Goal: Task Accomplishment & Management: Complete application form

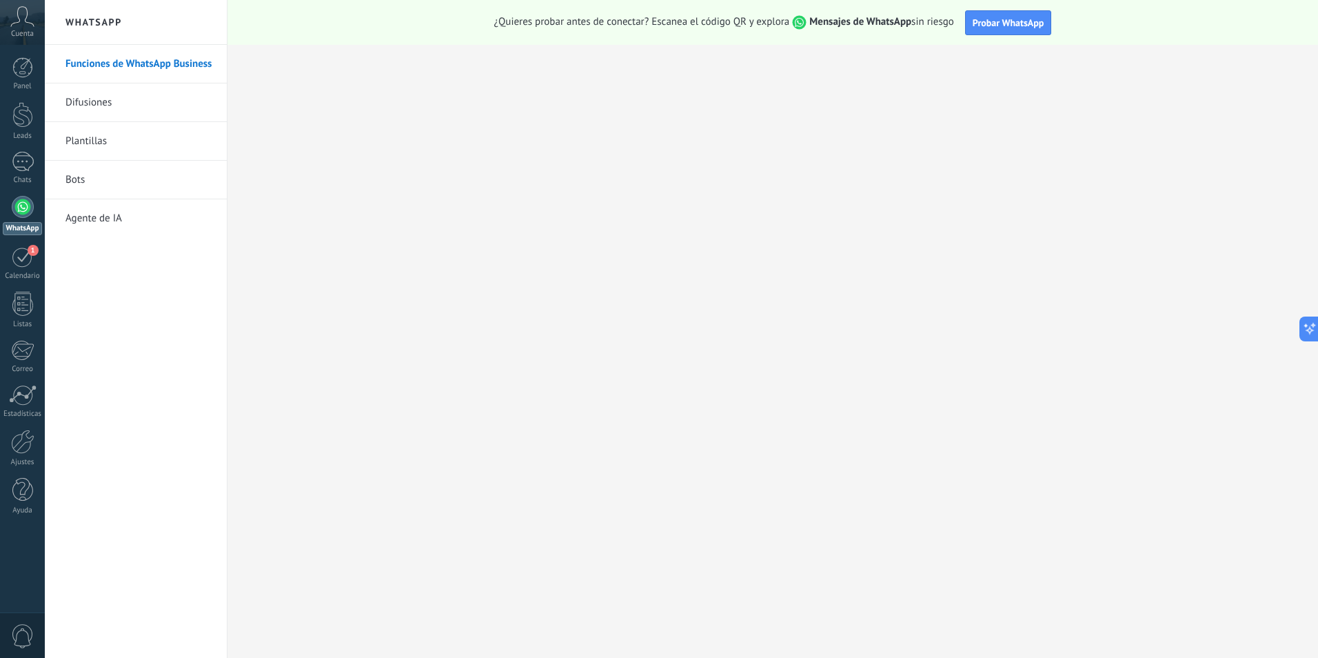
click at [34, 36] on div "Cuenta" at bounding box center [22, 22] width 45 height 45
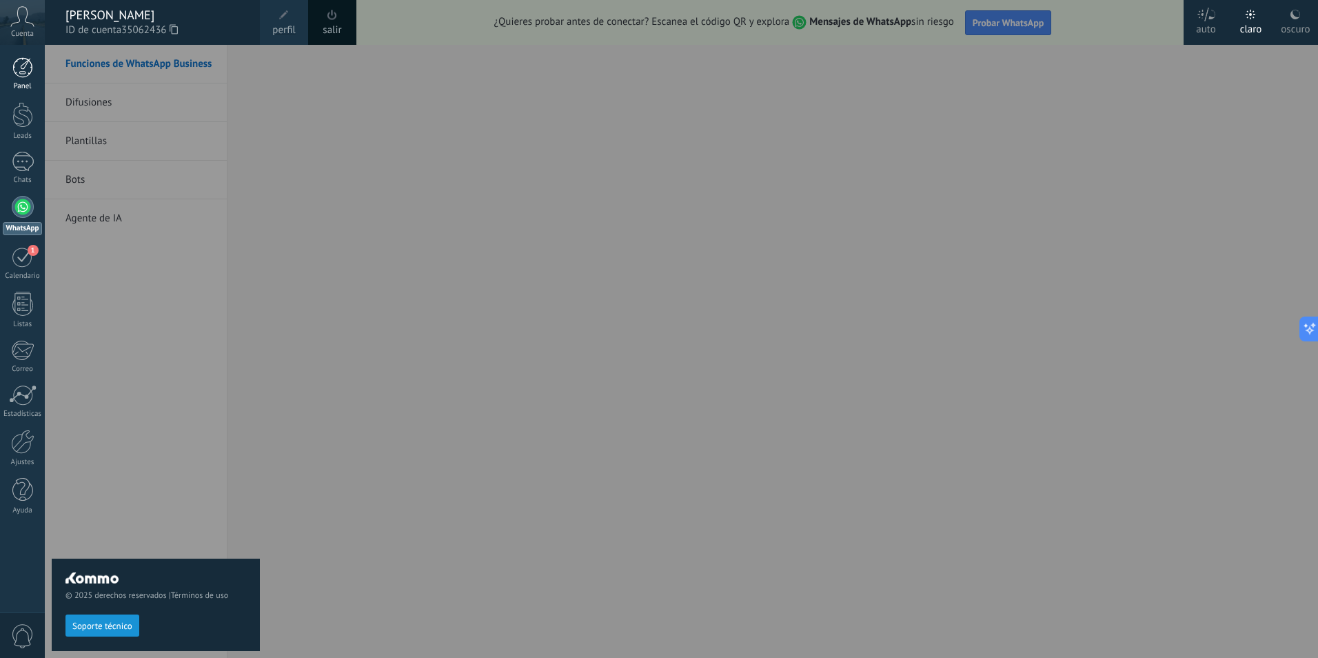
click at [27, 69] on div at bounding box center [22, 67] width 21 height 21
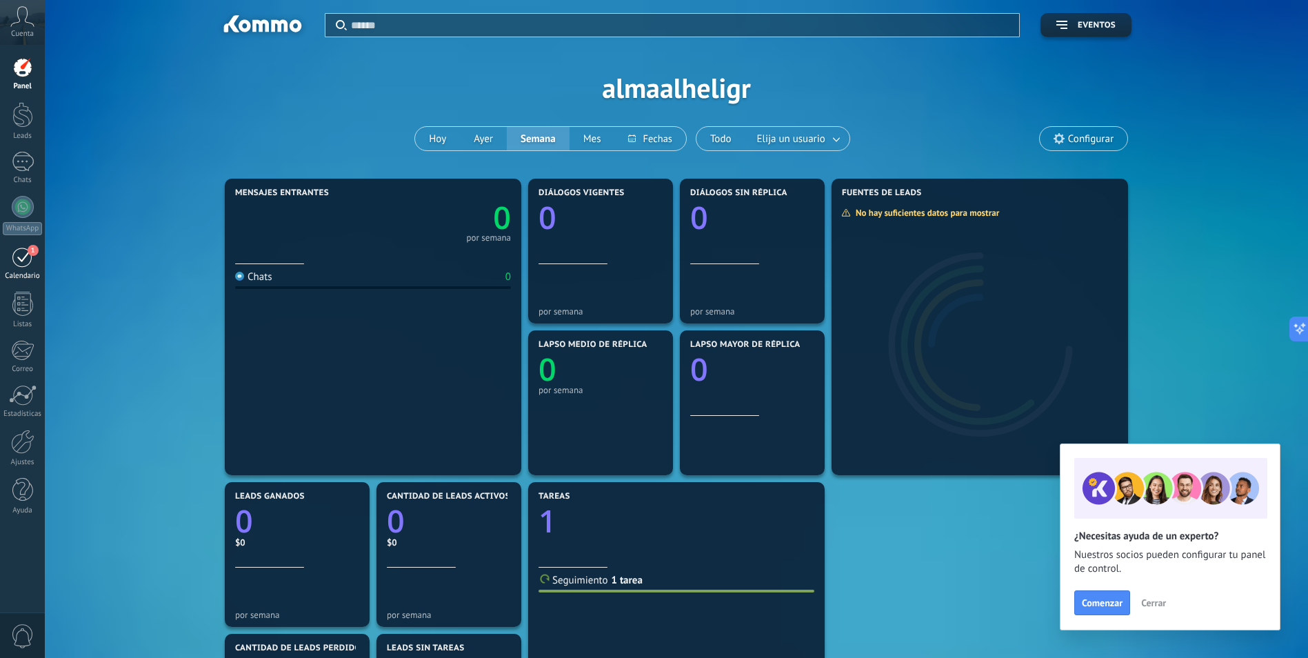
click at [0, 252] on html ".abccls-1,.abccls-2{fill-rule:evenodd}.abccls-2{fill:#fff} .abfcls-1{fill:none}…" at bounding box center [654, 329] width 1308 height 658
click at [12, 254] on div "1" at bounding box center [23, 256] width 22 height 21
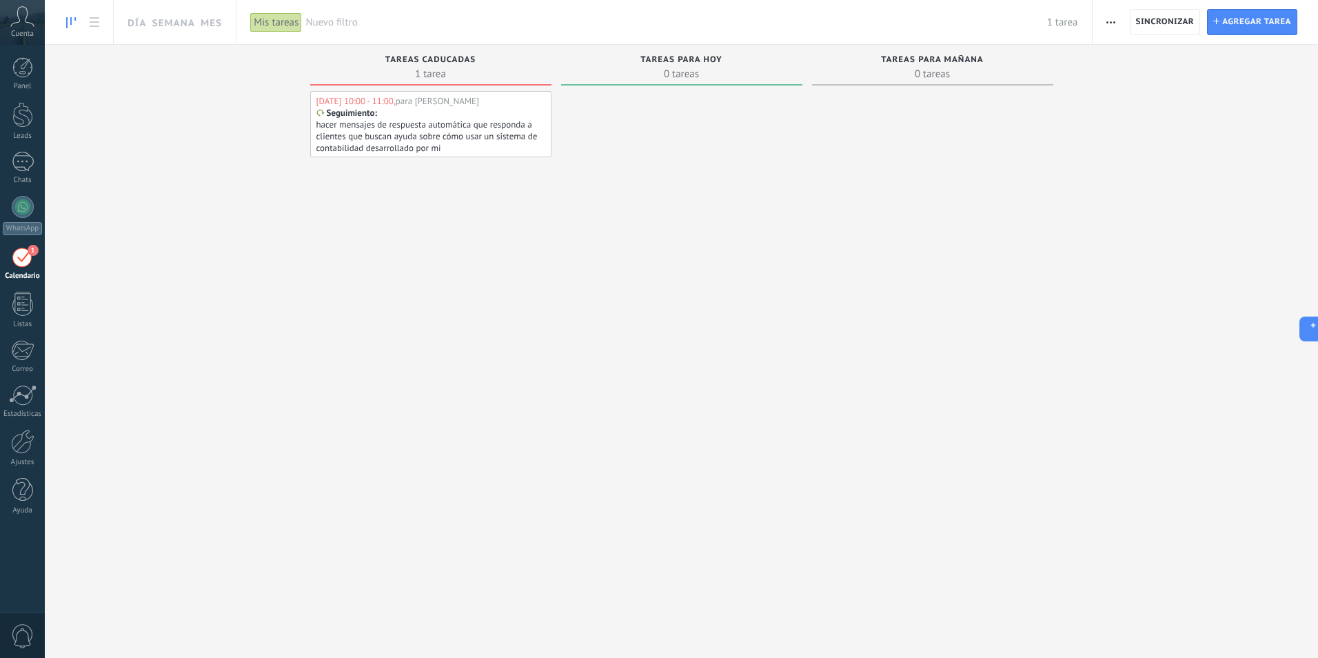
click at [418, 92] on div "[DATE] 10:00 - 11:00, para [PERSON_NAME] Seguimiento : hacer mensajes de respue…" at bounding box center [430, 124] width 241 height 66
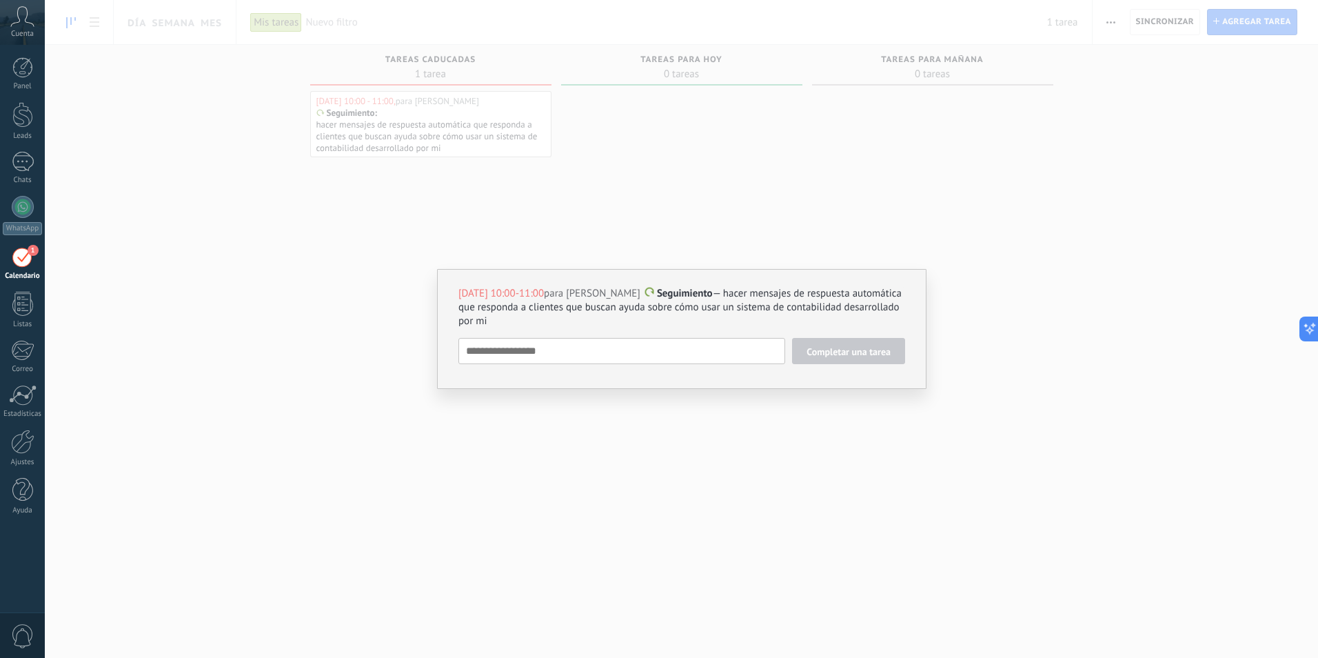
click at [431, 123] on div "[DATE] 10:00-11:00 para [PERSON_NAME] Seguimiento — hacer mensajes de respuesta…" at bounding box center [681, 329] width 1273 height 658
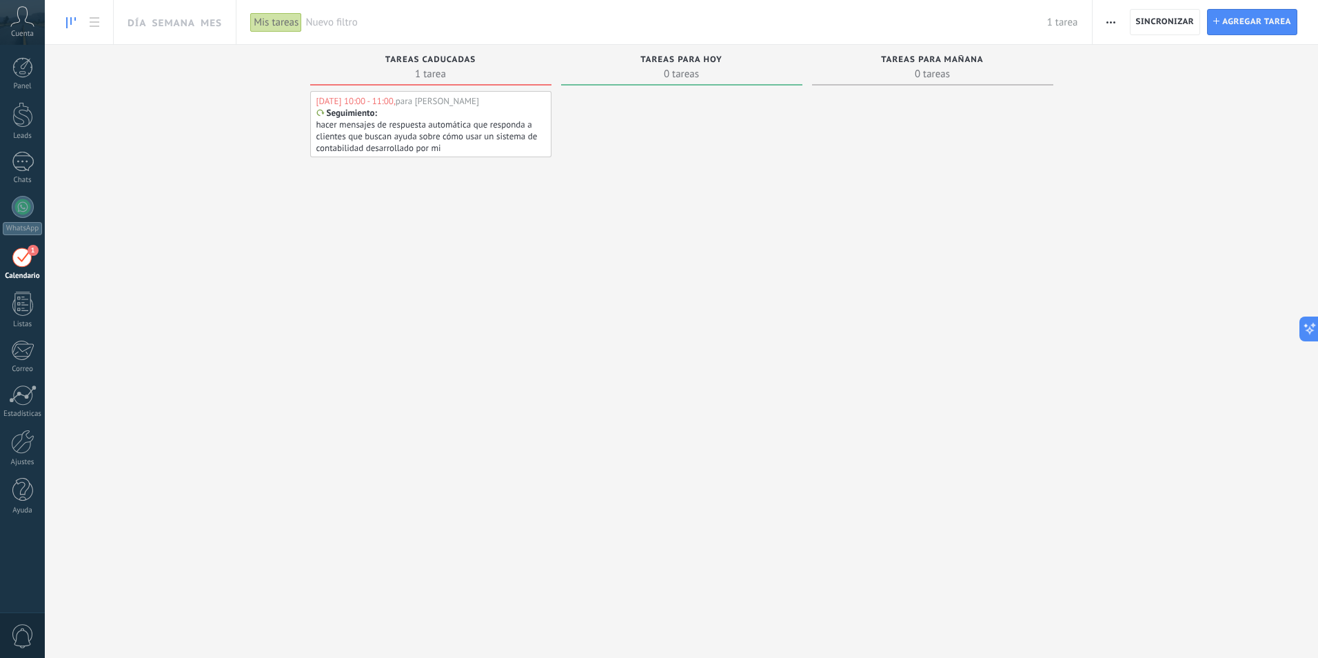
drag, startPoint x: 391, startPoint y: 134, endPoint x: 335, endPoint y: 287, distance: 162.9
click at [335, 287] on div "[DATE] 10:00 - 11:00, para [PERSON_NAME] Seguimiento : hacer mensajes de respue…" at bounding box center [430, 330] width 241 height 478
click at [356, 115] on p "Seguimiento" at bounding box center [351, 113] width 48 height 11
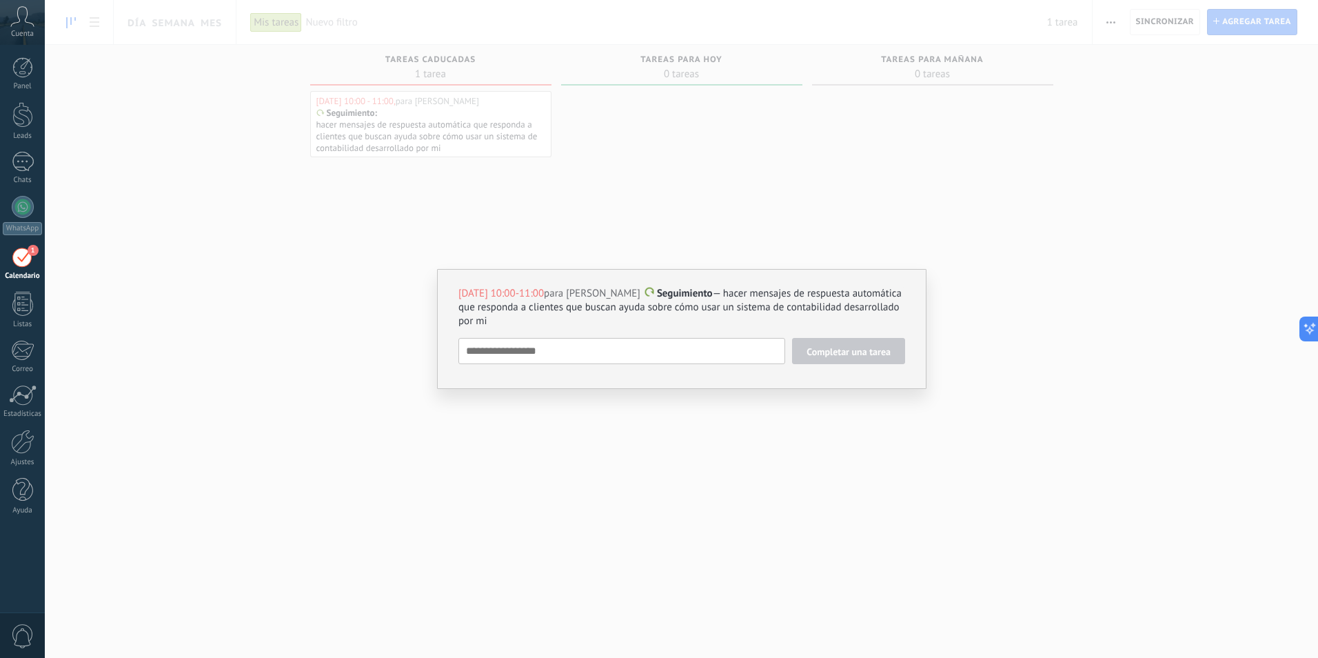
click at [356, 115] on div "[DATE] 10:00-11:00 para [PERSON_NAME] Seguimiento — hacer mensajes de respuesta…" at bounding box center [681, 329] width 1273 height 658
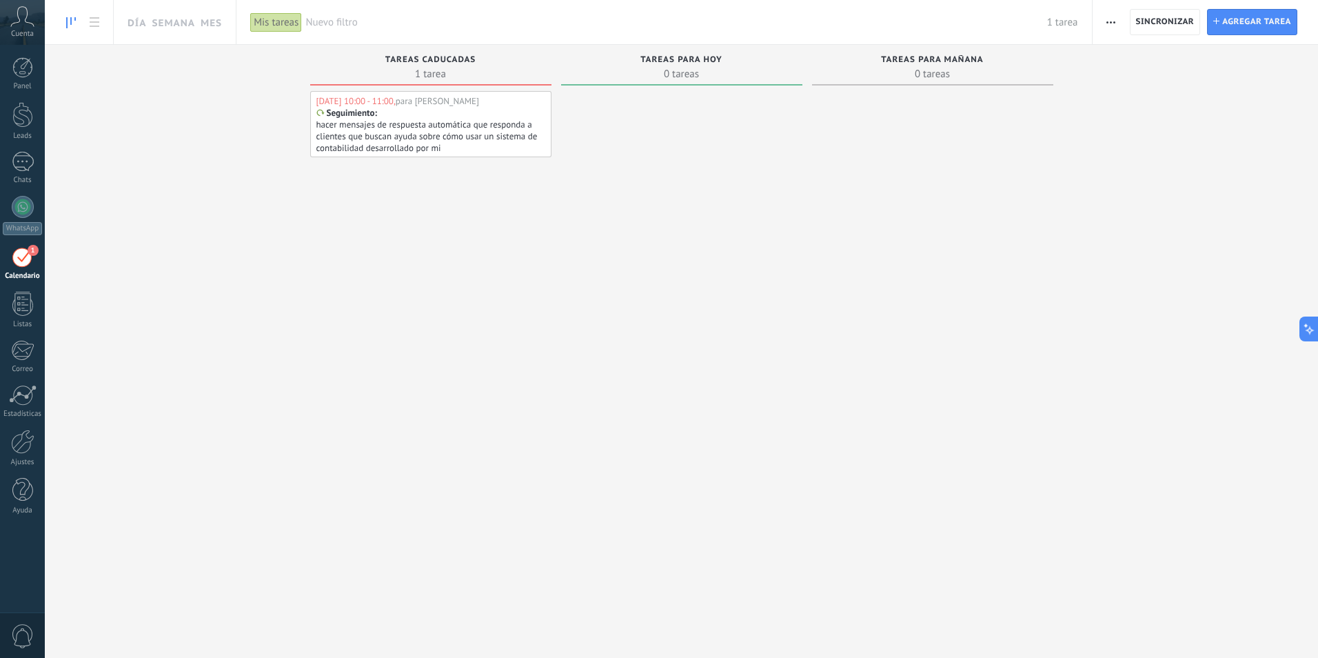
click at [458, 122] on p "hacer mensajes de respuesta automática que responda a clientes que buscan ayuda…" at bounding box center [429, 136] width 227 height 35
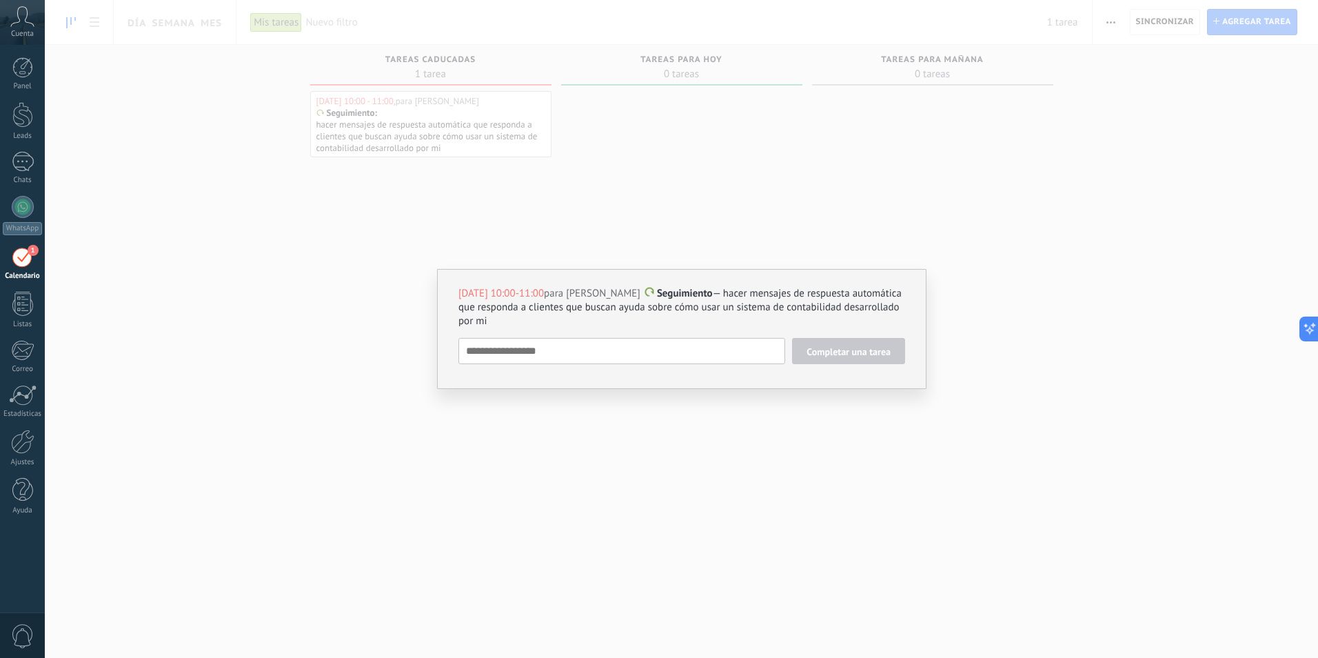
drag, startPoint x: 697, startPoint y: 150, endPoint x: 644, endPoint y: 139, distance: 54.2
click at [696, 150] on div "[DATE] 10:00-11:00 para [PERSON_NAME] Seguimiento — hacer mensajes de respuesta…" at bounding box center [681, 329] width 1273 height 658
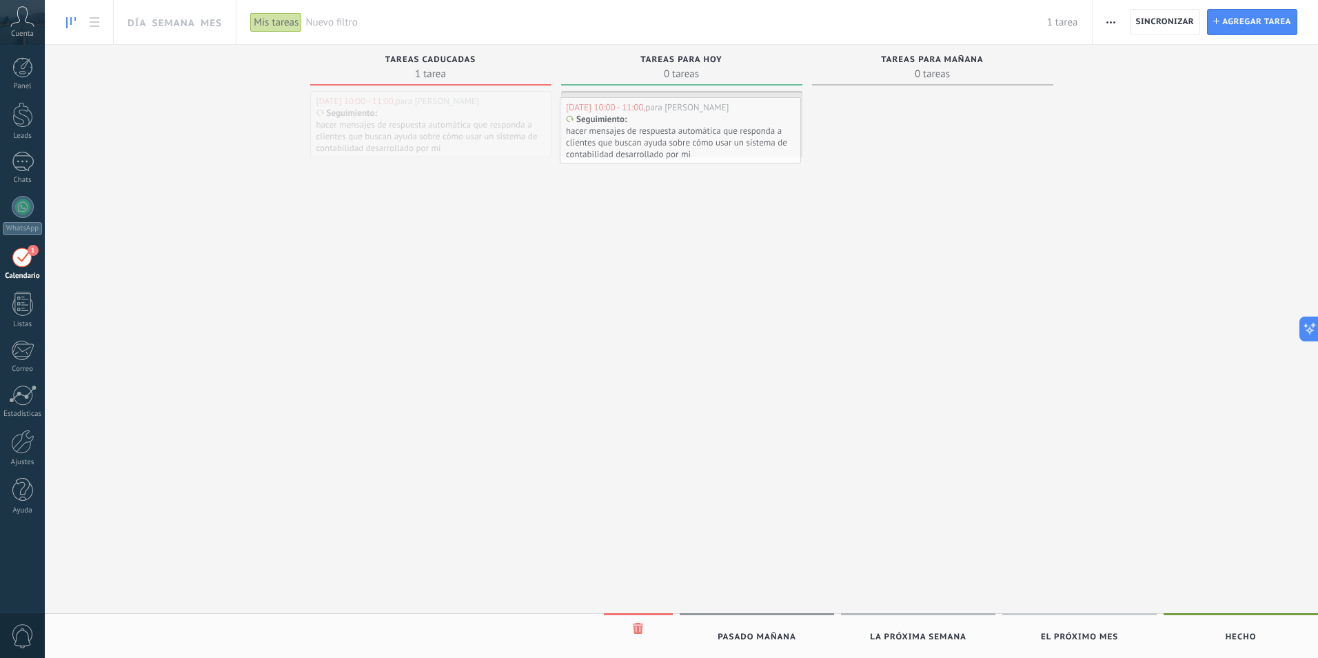
drag, startPoint x: 414, startPoint y: 117, endPoint x: 669, endPoint y: 122, distance: 255.1
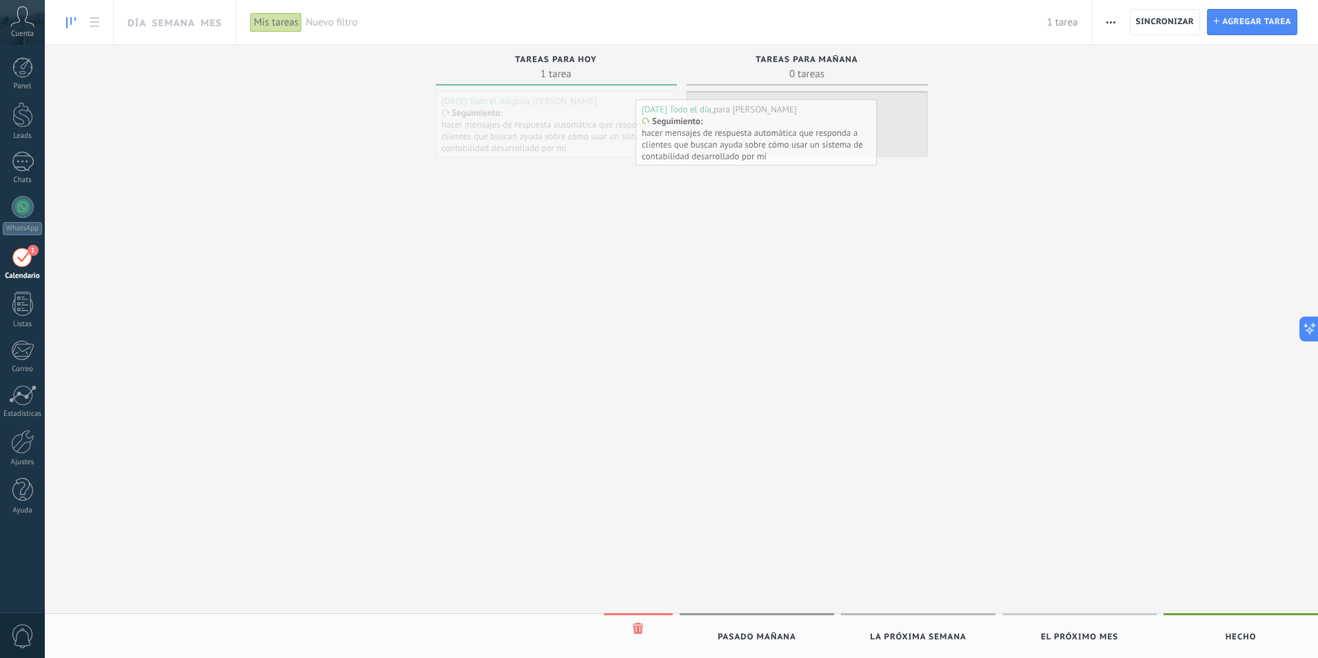
drag, startPoint x: 516, startPoint y: 136, endPoint x: 727, endPoint y: 135, distance: 211.0
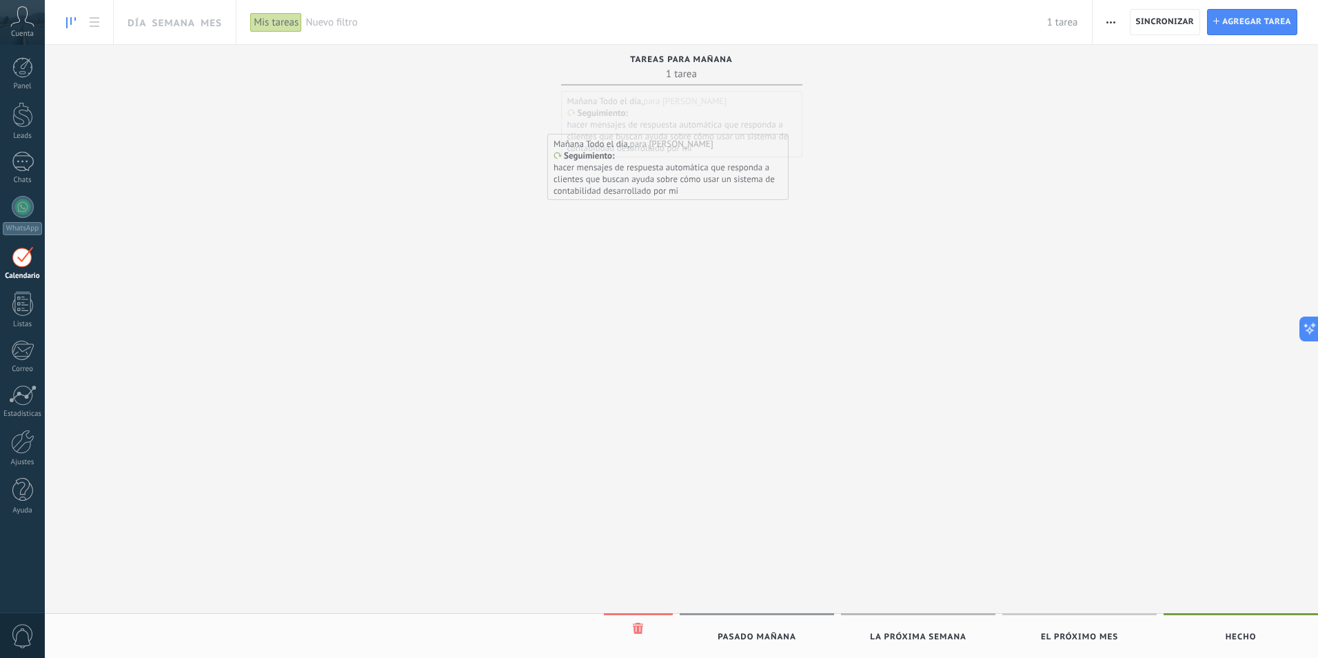
drag, startPoint x: 644, startPoint y: 145, endPoint x: 572, endPoint y: 246, distance: 124.5
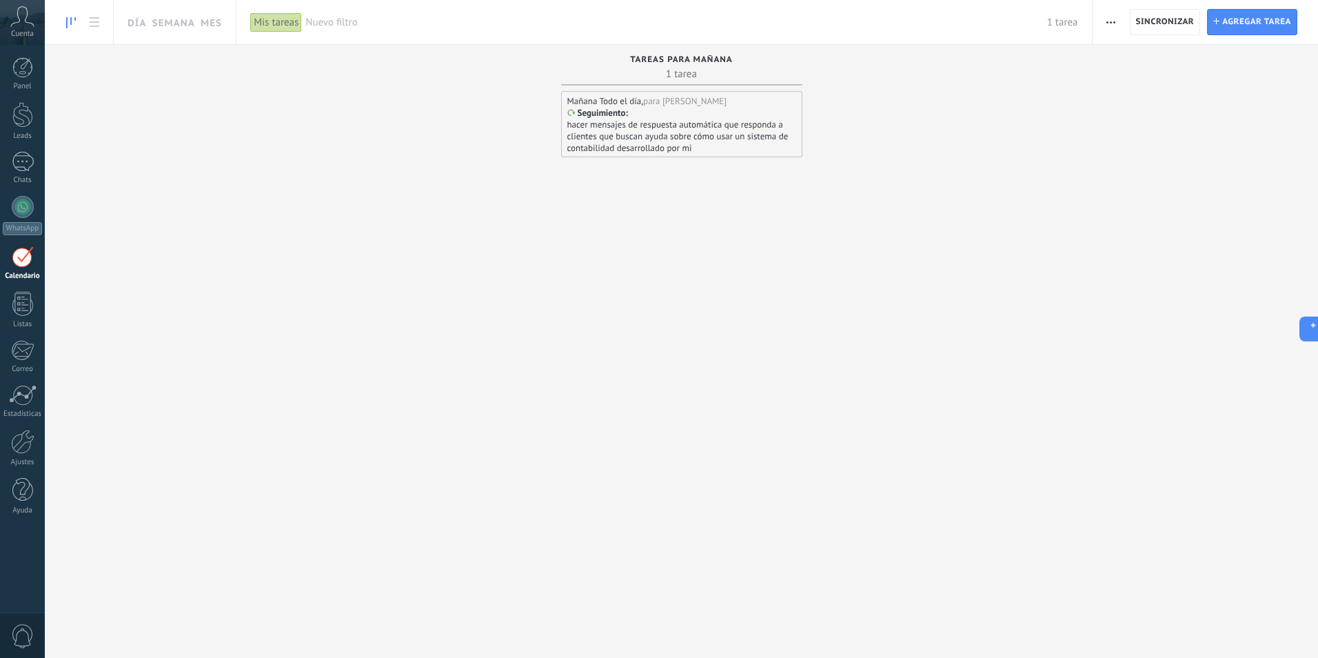
drag, startPoint x: 660, startPoint y: 134, endPoint x: 622, endPoint y: 147, distance: 40.1
click at [614, 175] on div "[DATE] Todo el día, para [PERSON_NAME] Seguimiento : hacer mensajes de respuest…" at bounding box center [681, 330] width 241 height 478
click at [629, 136] on p "hacer mensajes de respuesta automática que responda a clientes que buscan ayuda…" at bounding box center [680, 136] width 227 height 35
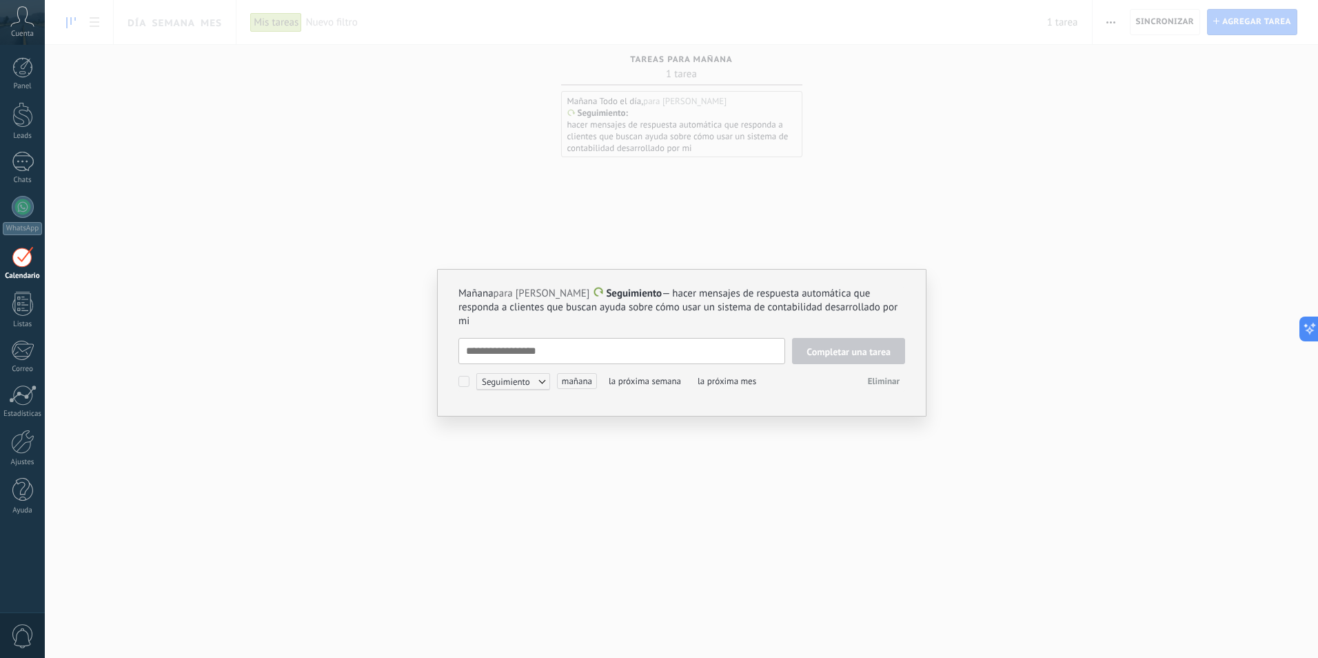
click at [567, 353] on textarea at bounding box center [621, 351] width 327 height 26
click at [499, 387] on span "Seguimiento" at bounding box center [513, 381] width 74 height 17
click at [612, 409] on div at bounding box center [659, 329] width 1318 height 658
click at [483, 354] on textarea at bounding box center [621, 351] width 327 height 26
type textarea "*"
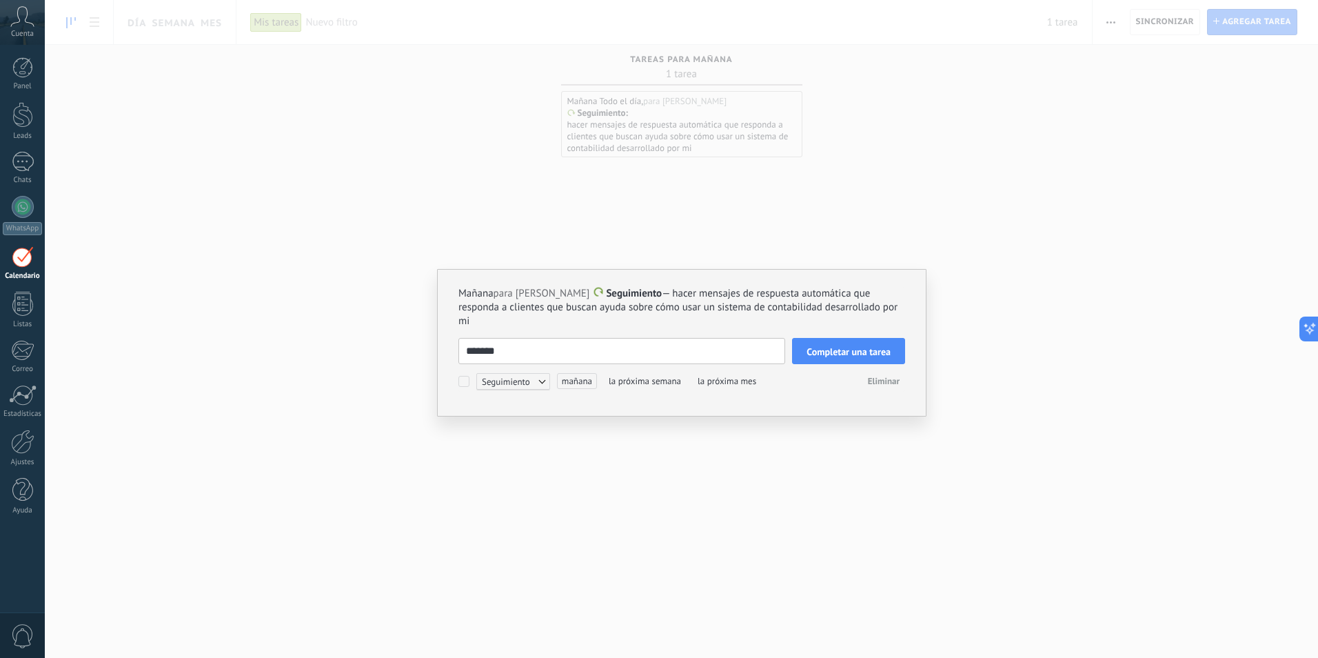
type textarea "*******"
click at [805, 356] on button "Completar una tarea" at bounding box center [848, 351] width 113 height 26
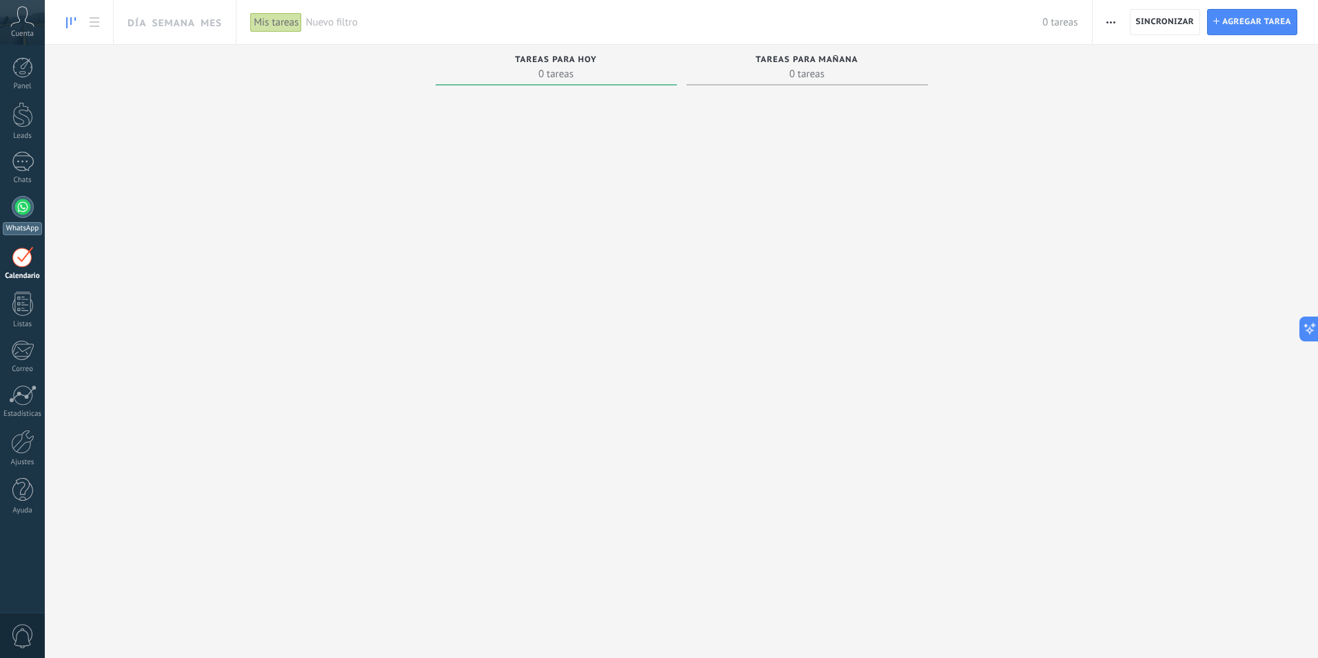
click at [27, 219] on link "WhatsApp" at bounding box center [22, 215] width 45 height 39
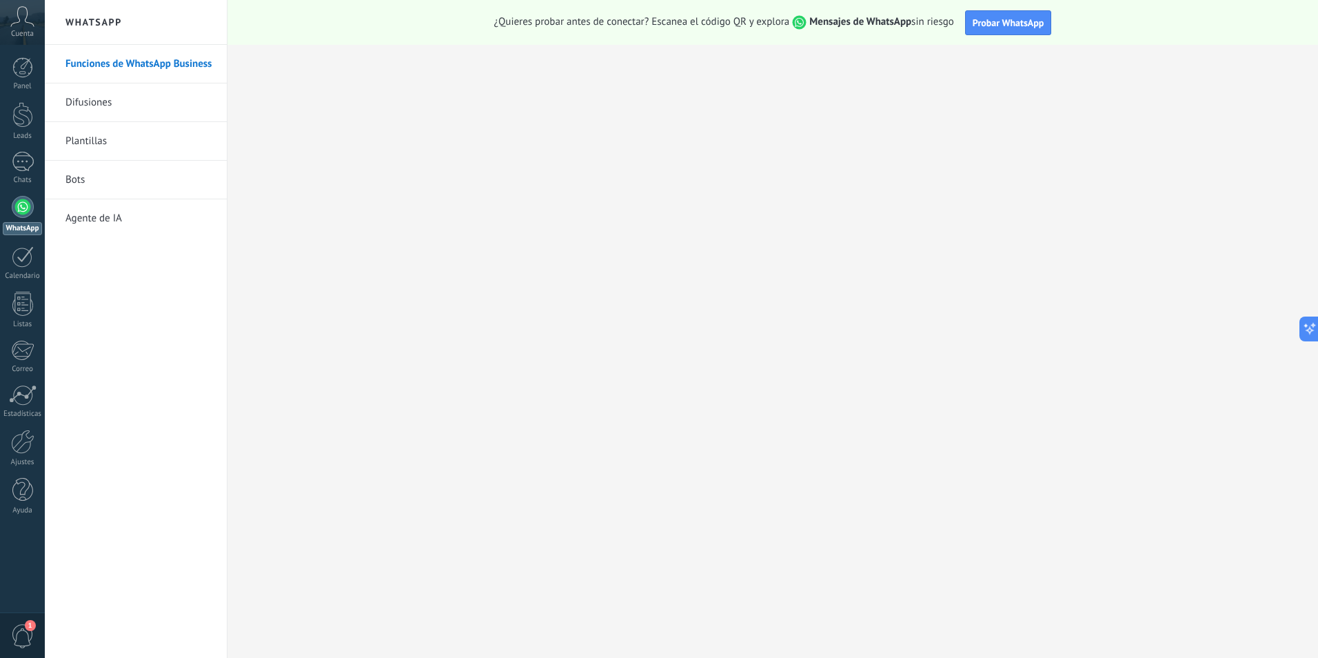
click at [0, 196] on link "WhatsApp" at bounding box center [22, 215] width 45 height 39
